Goal: Browse casually

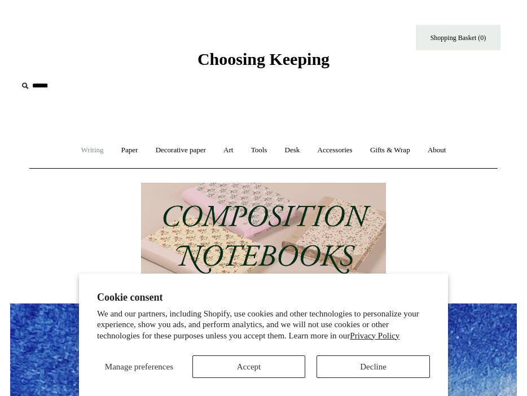
click at [91, 152] on link "Writing +" at bounding box center [92, 150] width 38 height 30
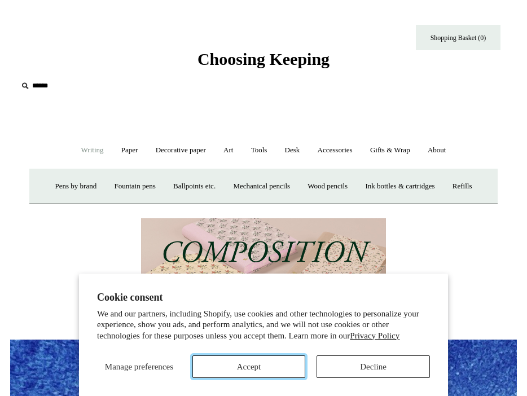
click at [239, 372] on button "Accept" at bounding box center [248, 367] width 113 height 23
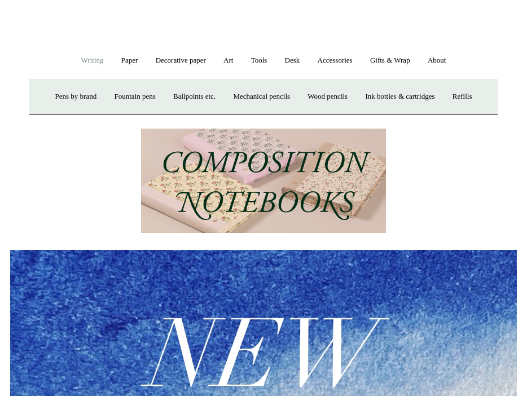
scroll to position [37, 0]
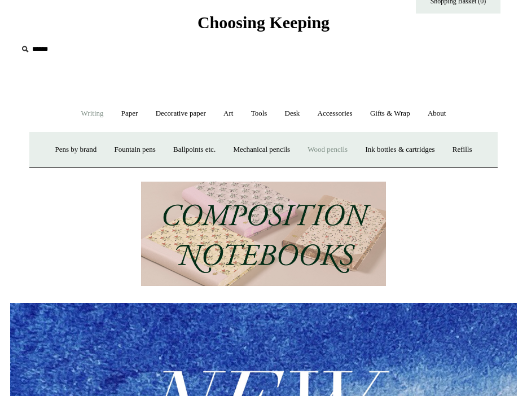
click at [339, 149] on link "Wood pencils +" at bounding box center [328, 150] width 56 height 30
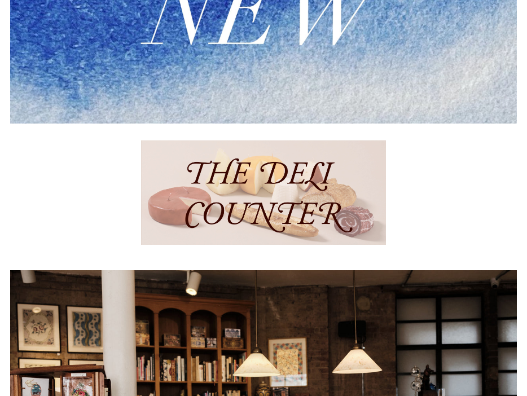
scroll to position [609, 0]
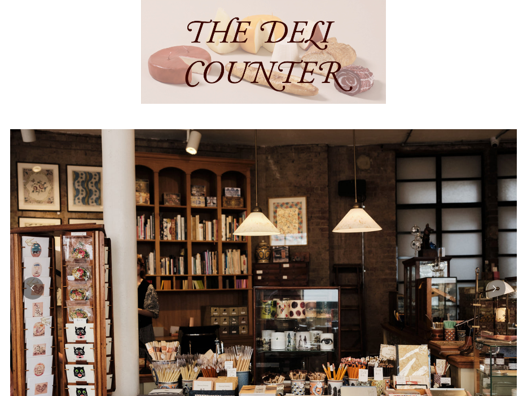
click at [320, 85] on img at bounding box center [263, 51] width 245 height 104
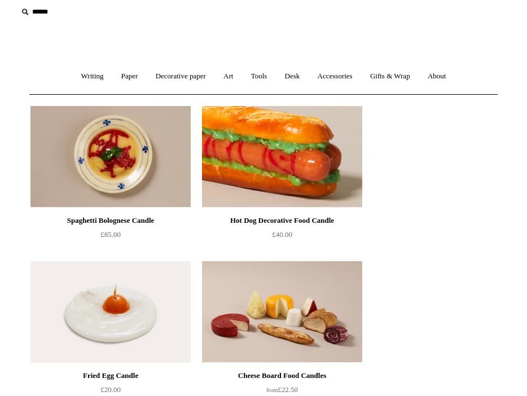
scroll to position [187, 0]
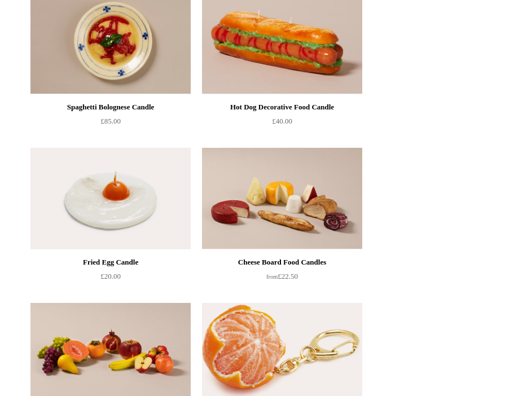
click at [257, 314] on img at bounding box center [282, 354] width 160 height 102
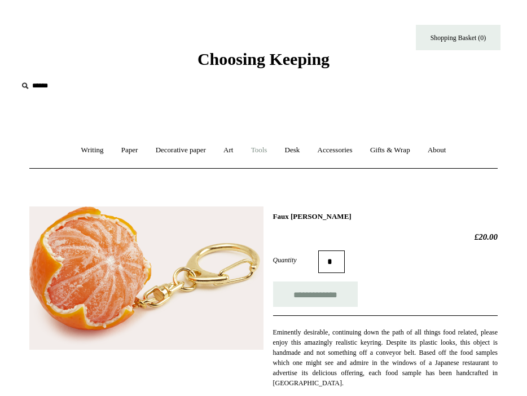
click at [259, 149] on link "Tools +" at bounding box center [259, 150] width 32 height 30
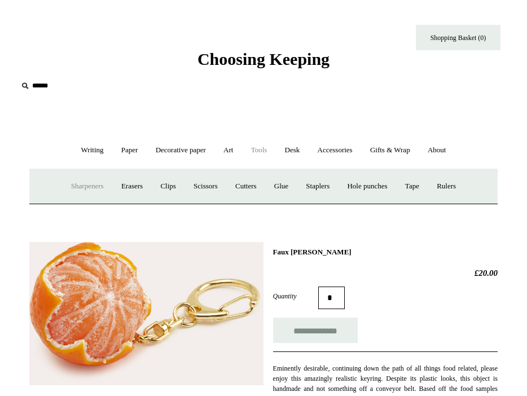
click at [88, 185] on link "Sharpeners" at bounding box center [87, 187] width 49 height 30
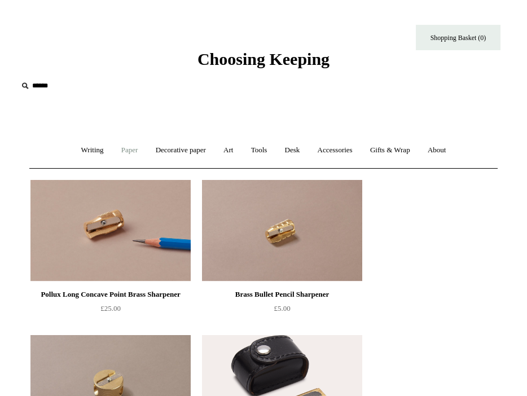
click at [127, 150] on link "Paper +" at bounding box center [129, 150] width 33 height 30
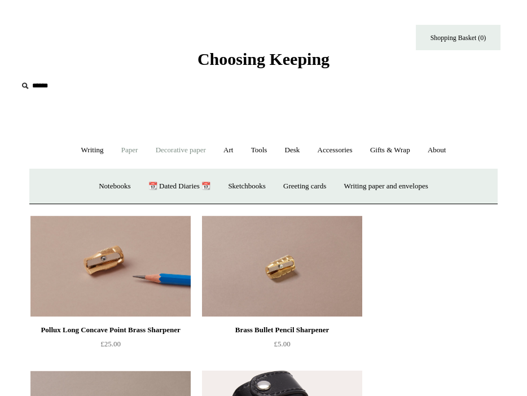
click at [192, 151] on link "Decorative paper +" at bounding box center [181, 150] width 66 height 30
click at [292, 150] on link "Desk +" at bounding box center [292, 150] width 31 height 30
click at [344, 150] on link "Accessories +" at bounding box center [335, 150] width 51 height 30
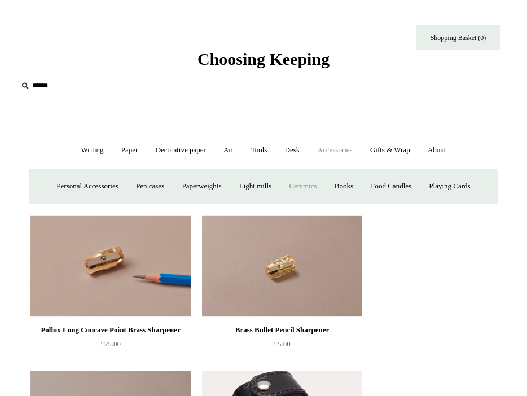
click at [312, 183] on link "Ceramics +" at bounding box center [302, 187] width 43 height 30
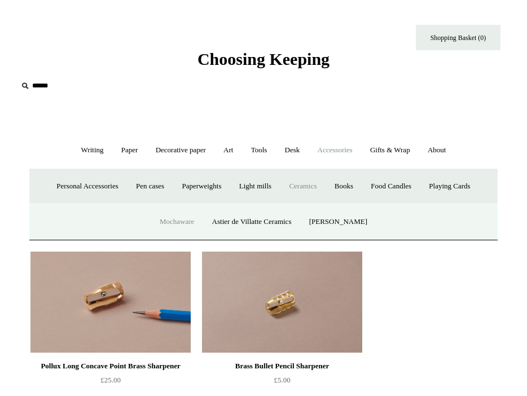
click at [200, 214] on link "Mochaware" at bounding box center [177, 222] width 50 height 30
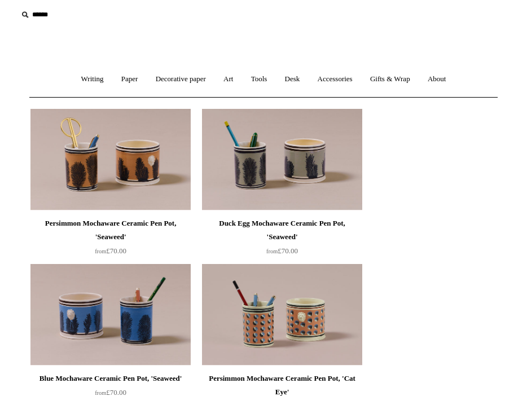
scroll to position [3, 0]
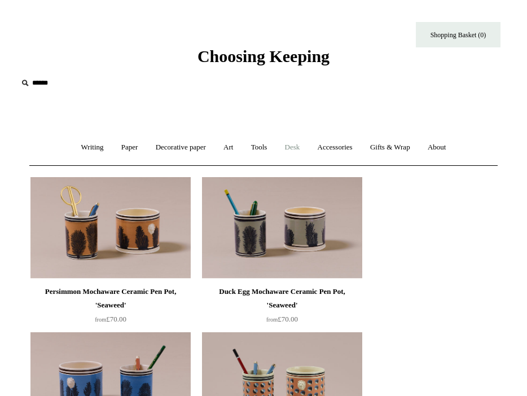
click at [308, 151] on link "Desk +" at bounding box center [292, 148] width 31 height 30
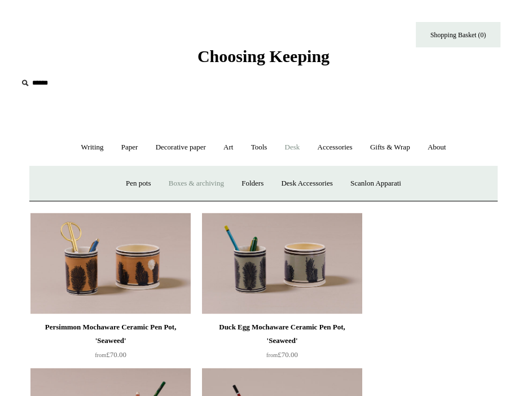
click at [199, 187] on link "Boxes & archiving" at bounding box center [196, 184] width 71 height 30
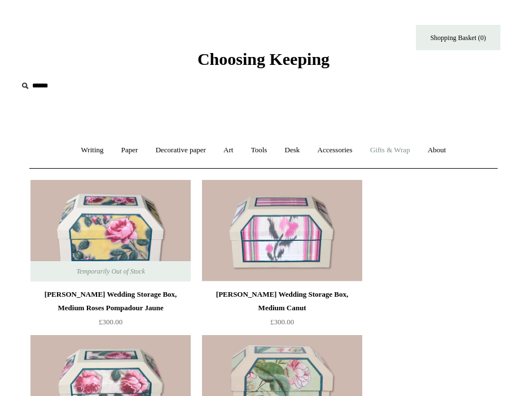
click at [409, 148] on link "Gifts & Wrap +" at bounding box center [390, 150] width 56 height 30
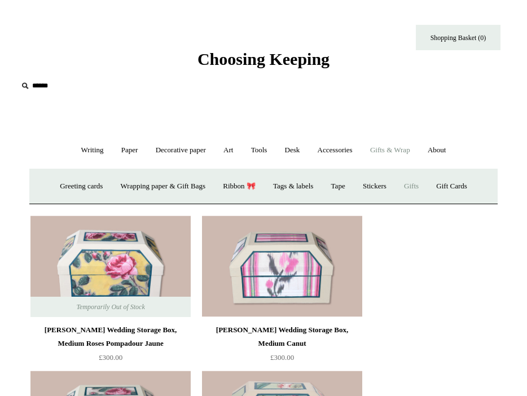
click at [416, 186] on link "Gifts +" at bounding box center [411, 187] width 30 height 30
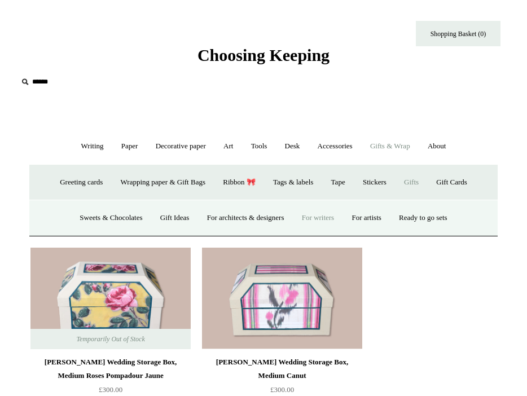
scroll to position [5, 0]
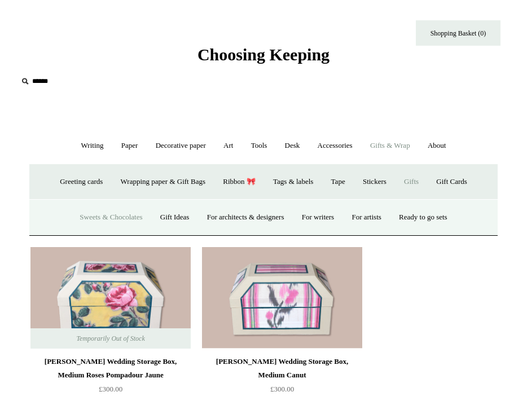
click at [118, 224] on link "Sweets & Chocolates" at bounding box center [111, 218] width 78 height 30
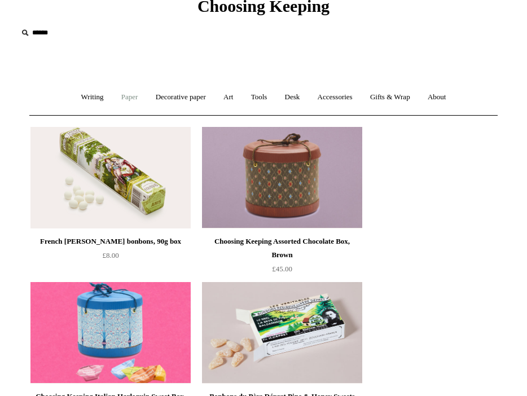
scroll to position [43, 0]
